Goal: Navigation & Orientation: Find specific page/section

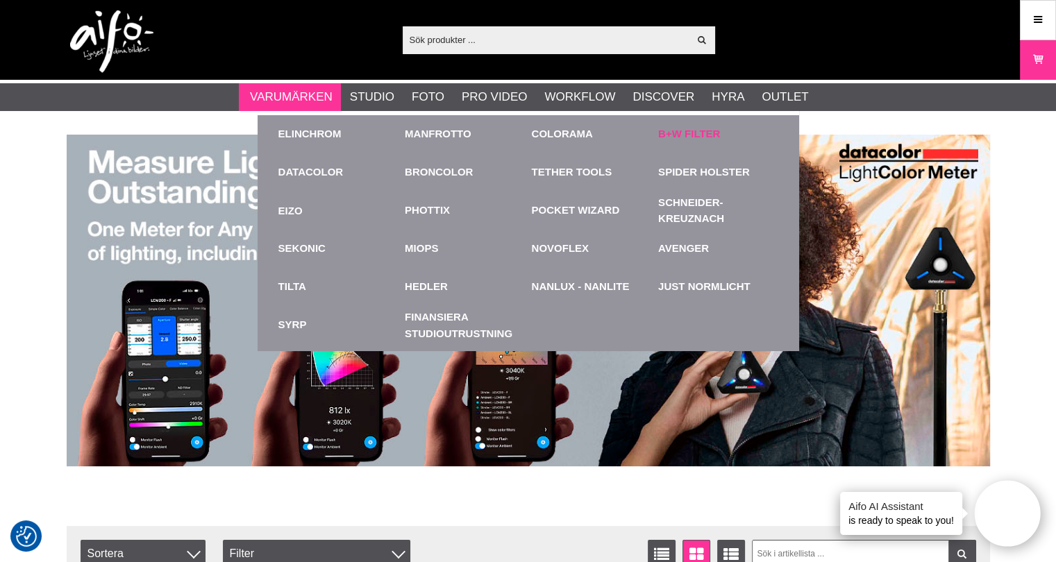
click at [674, 134] on link "B+W Filter" at bounding box center [689, 134] width 62 height 16
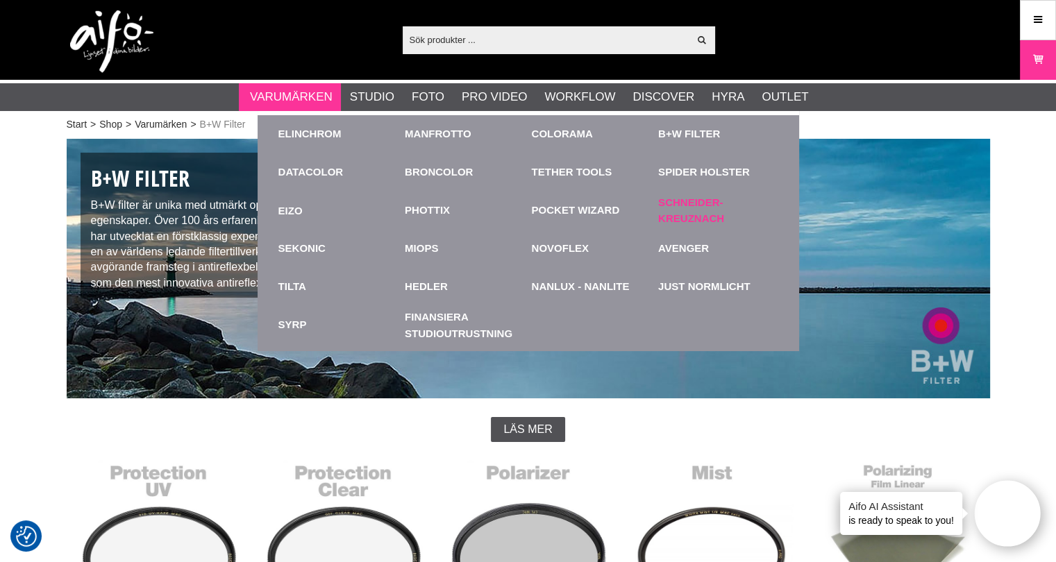
click at [695, 200] on link "Schneider-Kreuznach" at bounding box center [718, 210] width 120 height 31
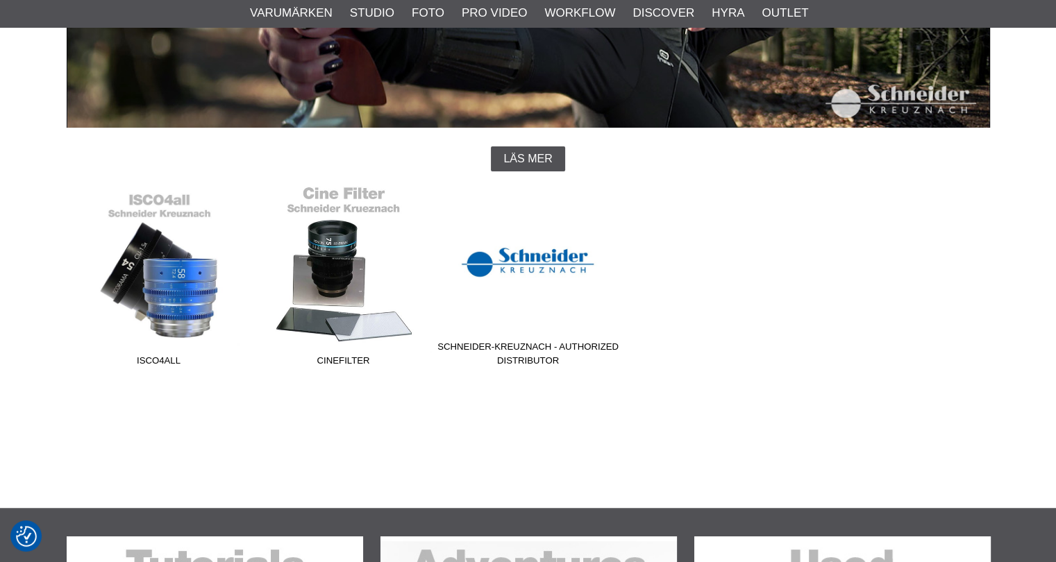
scroll to position [278, 0]
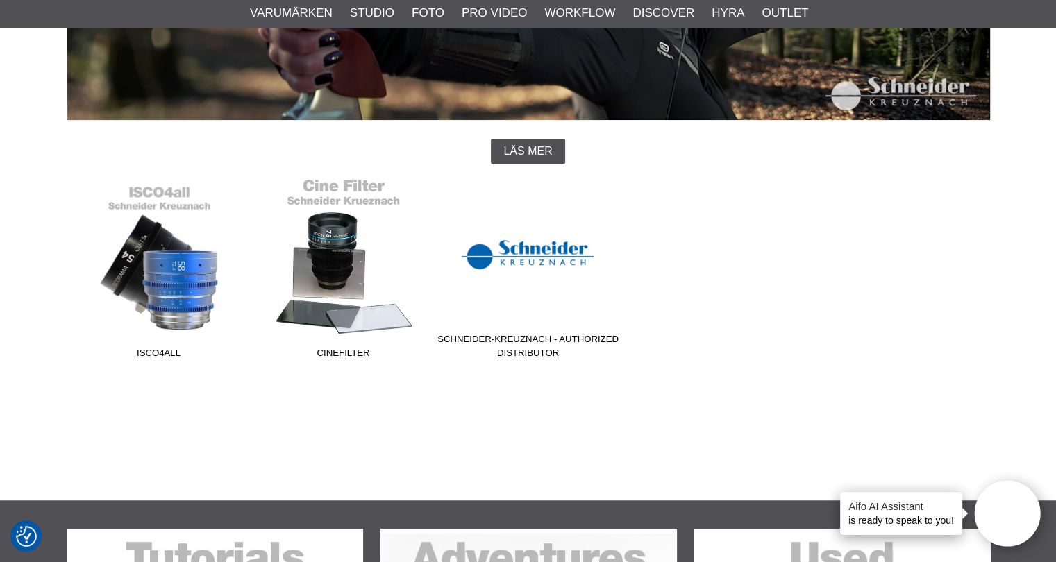
click at [312, 260] on link "Cinefilter" at bounding box center [343, 271] width 185 height 187
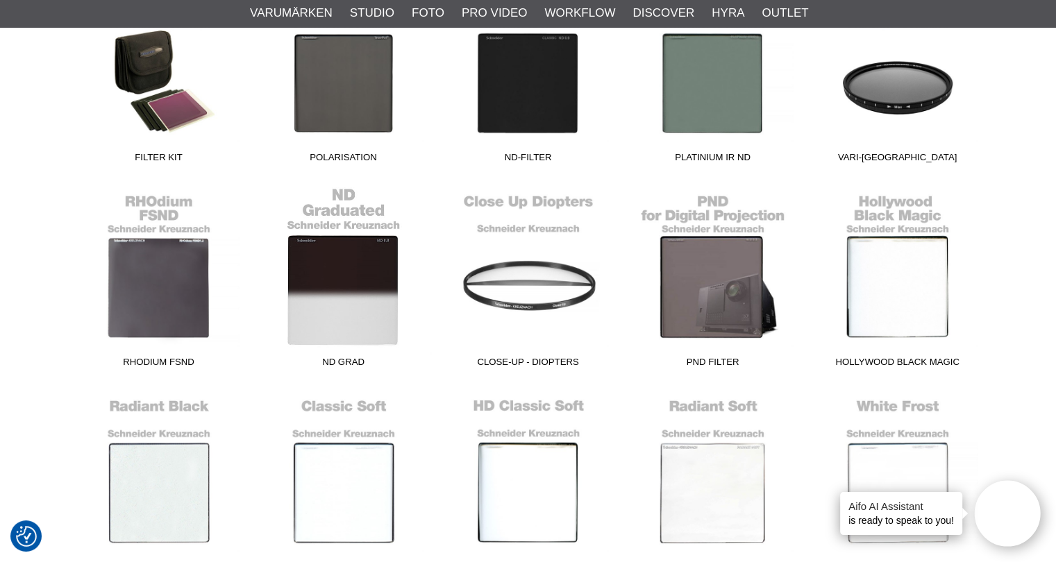
scroll to position [486, 0]
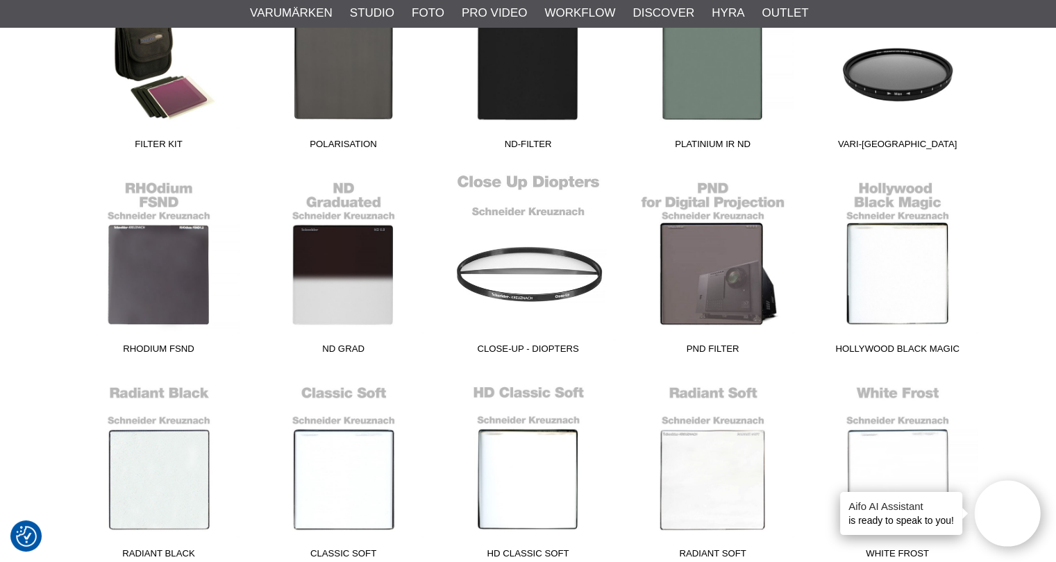
click at [517, 249] on link "Close-Up - Diopters" at bounding box center [528, 267] width 185 height 187
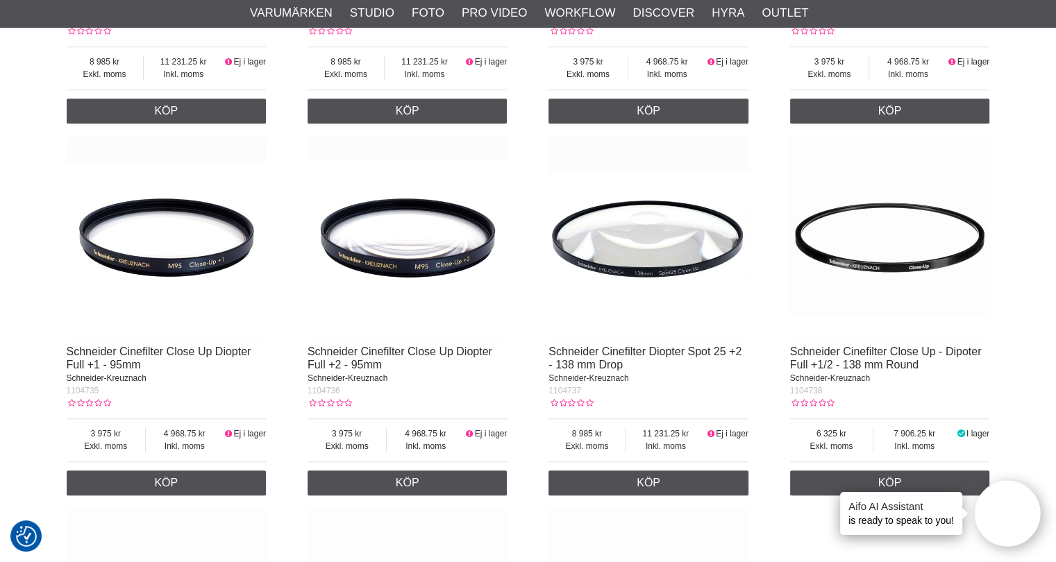
scroll to position [833, 0]
